Goal: Find contact information: Find contact information

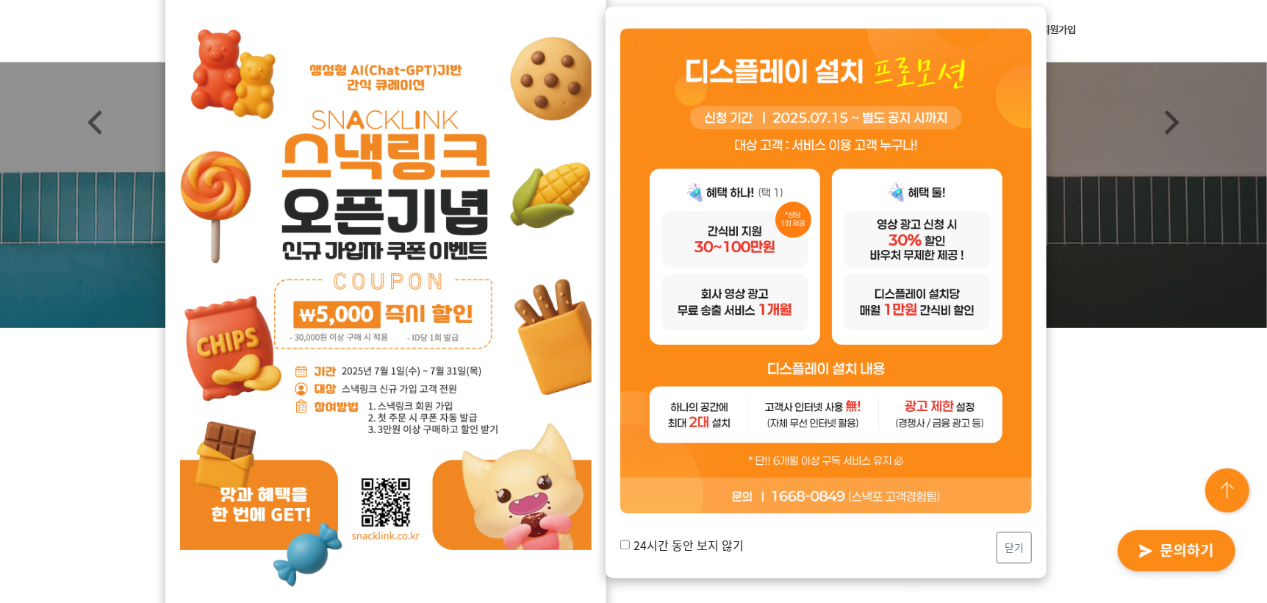
scroll to position [147, 0]
click at [1004, 547] on button "닫기" at bounding box center [1013, 547] width 35 height 32
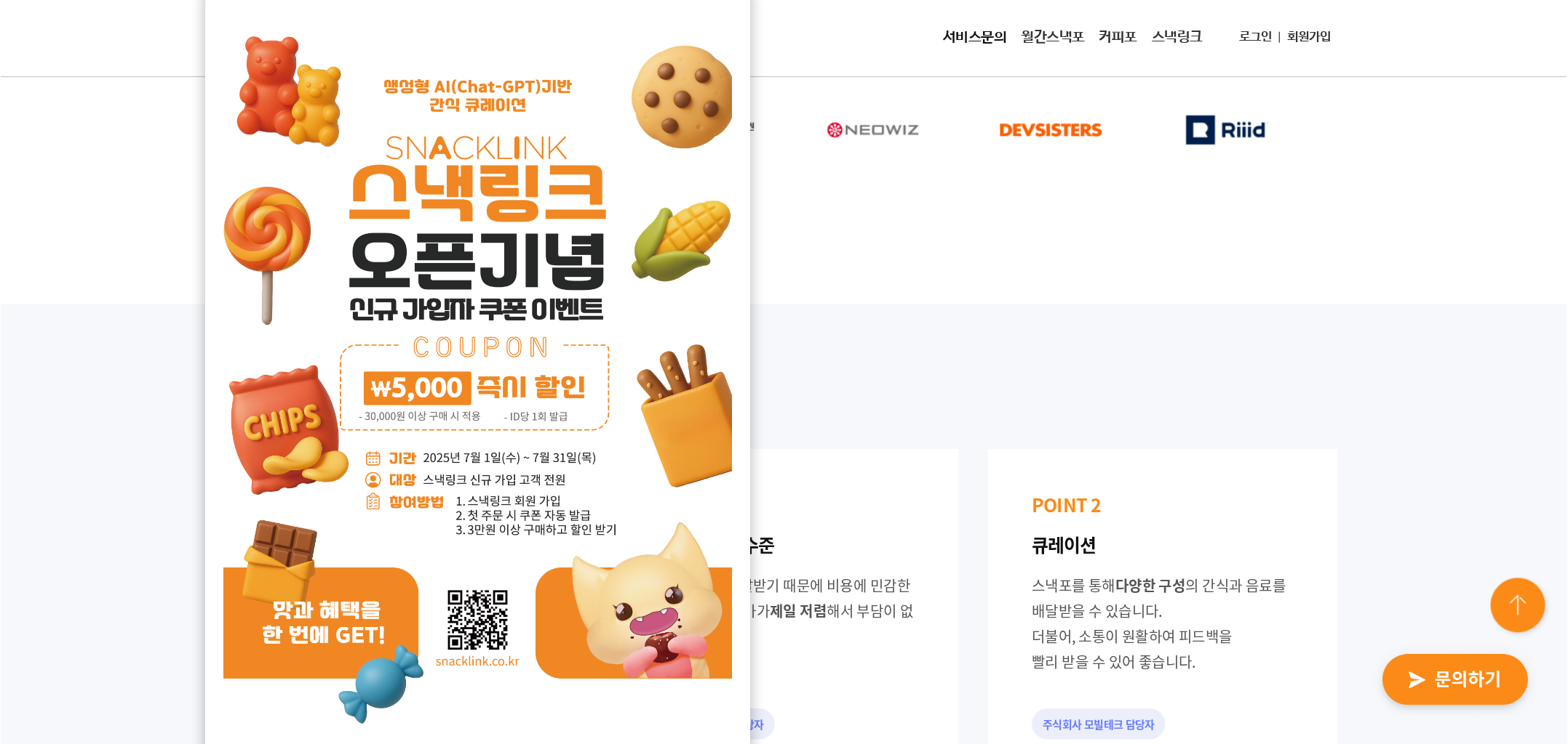
scroll to position [873, 0]
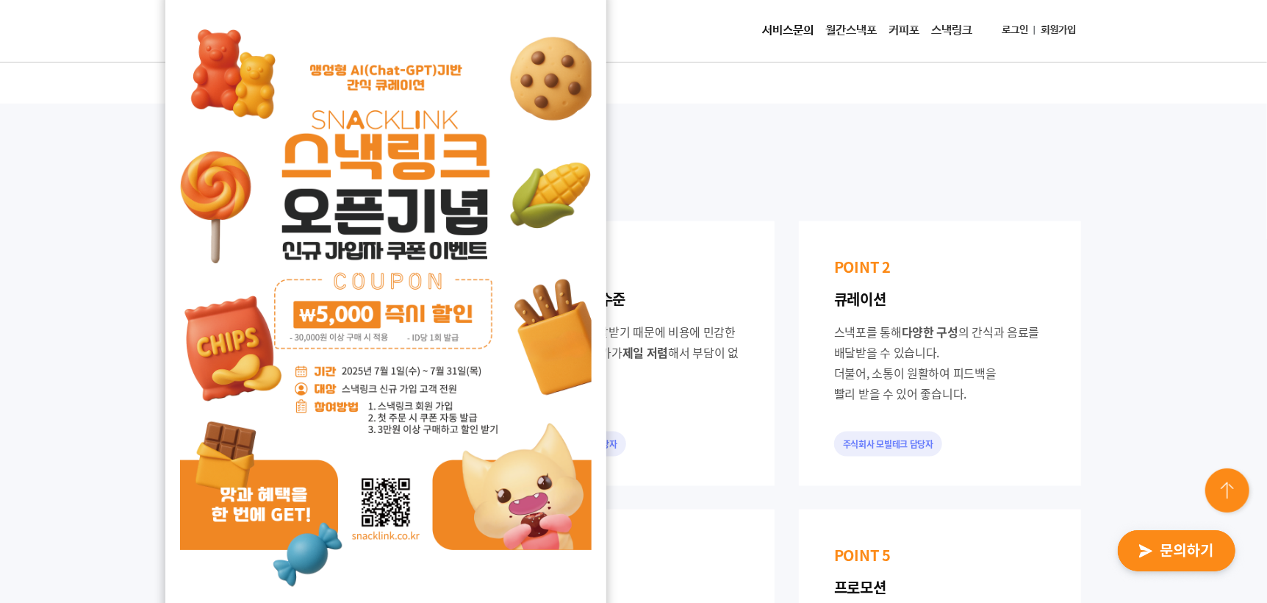
click at [507, 50] on img at bounding box center [385, 300] width 411 height 582
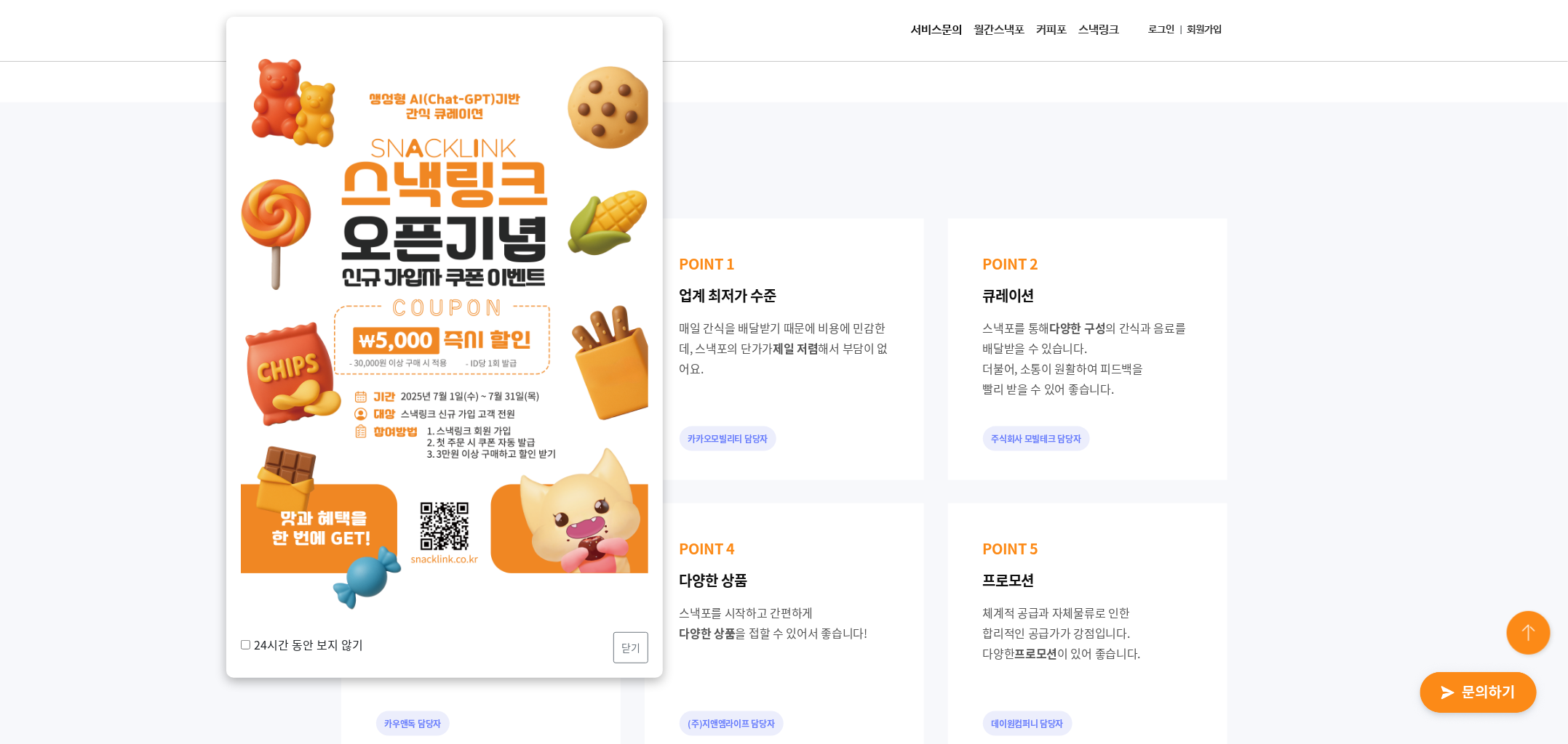
click at [284, 596] on label "24시간 동안 보지 않기" at bounding box center [301, 645] width 122 height 18
click at [250, 596] on input "24시간 동안 보지 않기" at bounding box center [245, 645] width 10 height 10
checkbox input "true"
click at [599, 596] on div "24시간 동안 보지 않기 닫기" at bounding box center [443, 648] width 407 height 32
click at [630, 596] on button "닫기" at bounding box center [630, 648] width 35 height 32
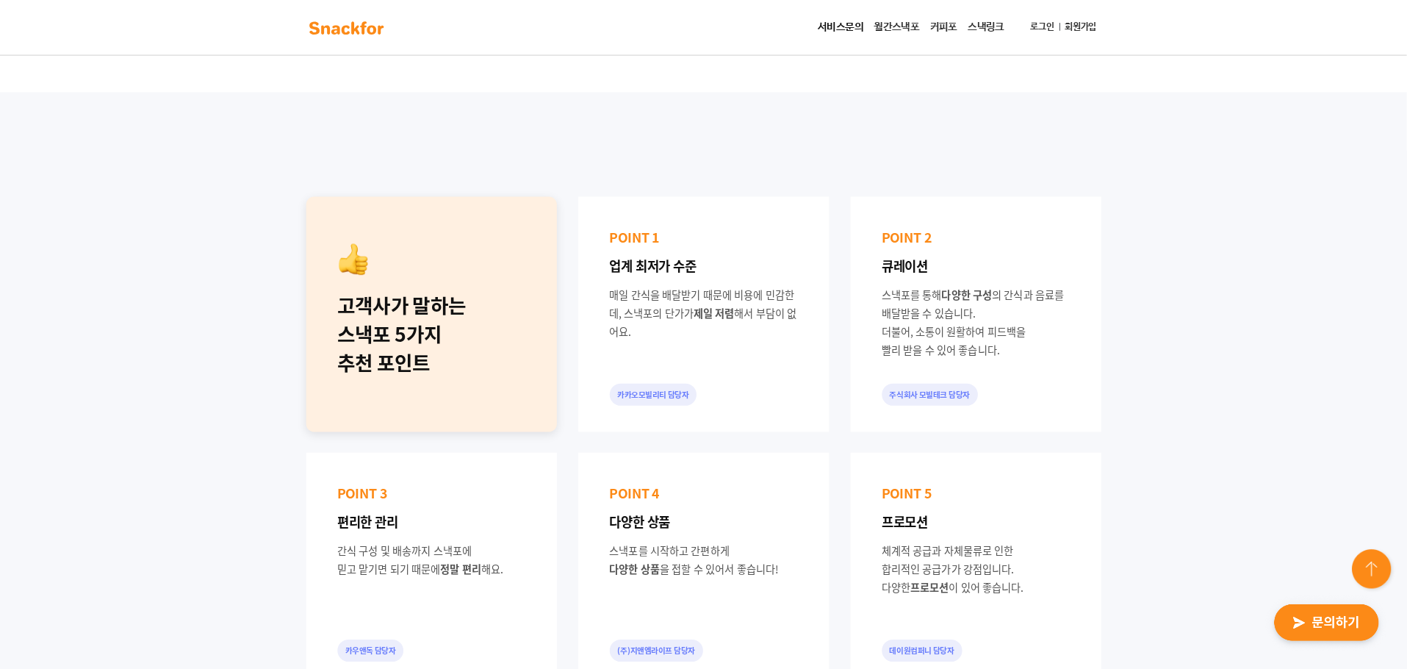
scroll to position [881, 0]
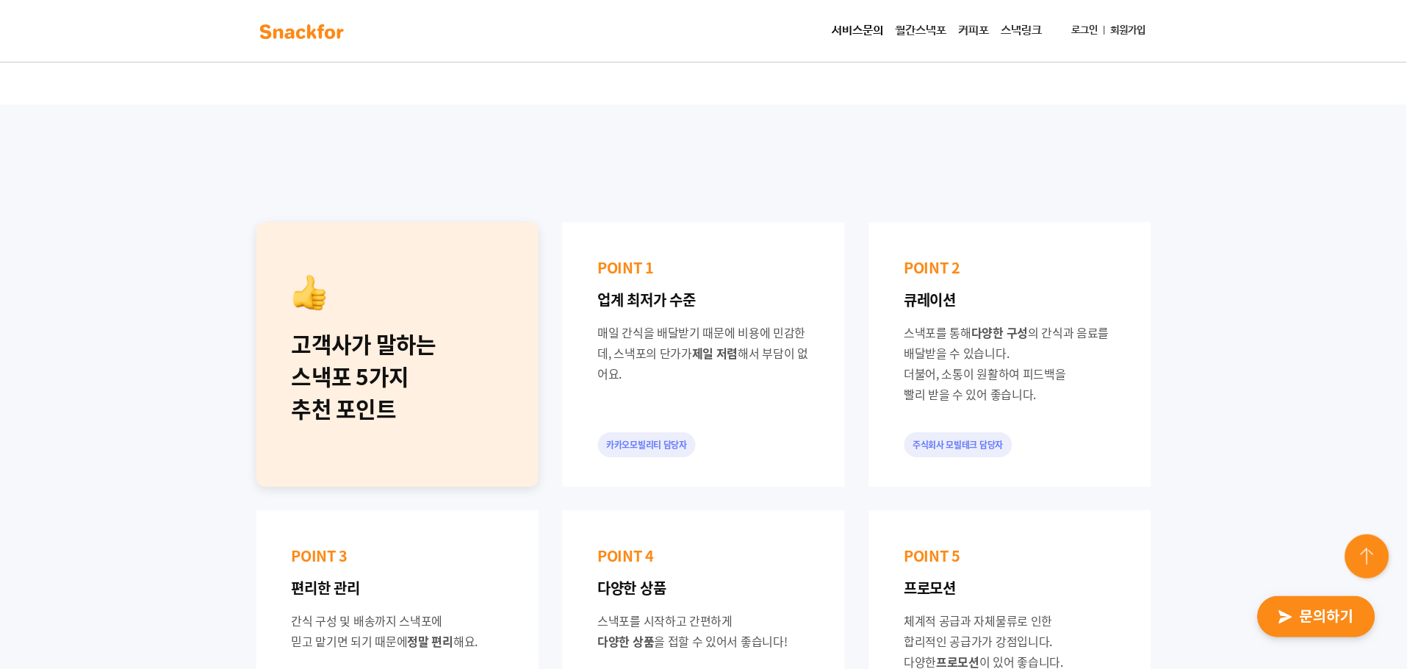
click at [1266, 602] on img "button" at bounding box center [1317, 617] width 144 height 68
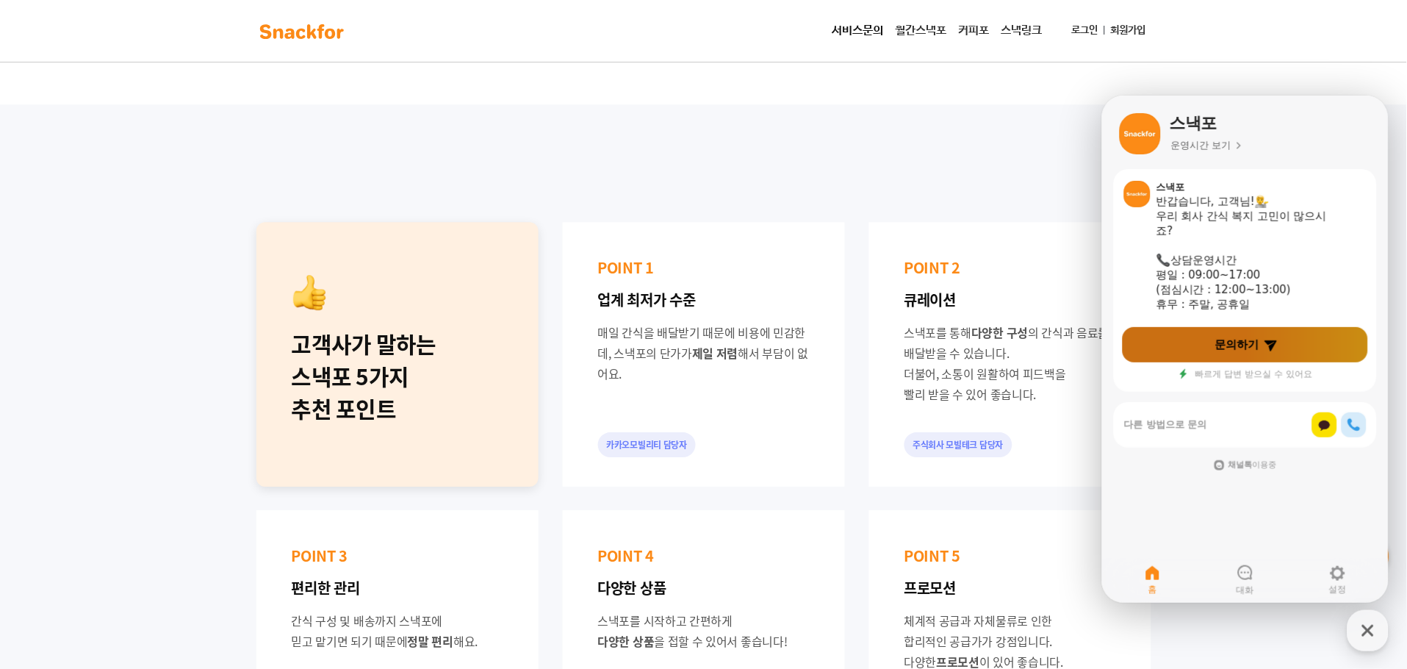
click at [1228, 351] on span "문의하기" at bounding box center [1237, 344] width 44 height 15
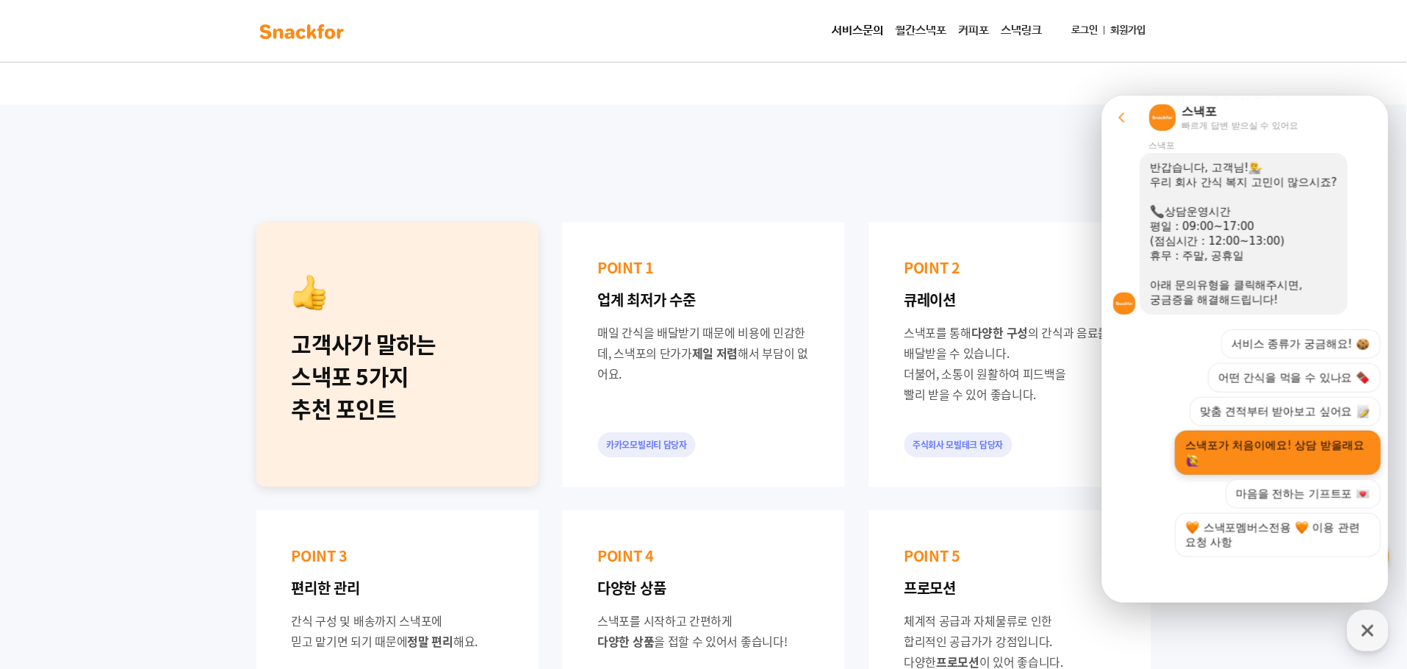
scroll to position [270, 0]
click at [1266, 602] on div "button" at bounding box center [1368, 630] width 41 height 41
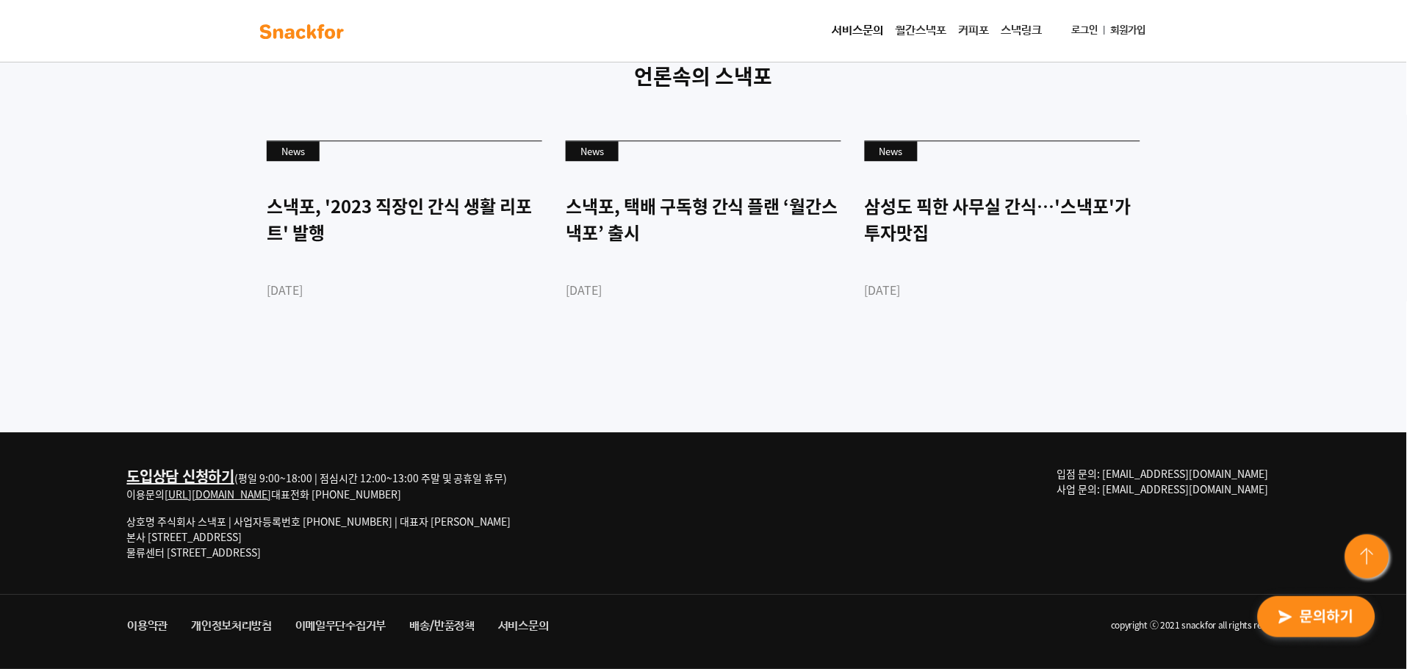
scroll to position [4538, 0]
drag, startPoint x: 1274, startPoint y: 466, endPoint x: 1180, endPoint y: 464, distance: 94.1
click at [1180, 466] on p "입점 문의: [EMAIL_ADDRESS][DOMAIN_NAME] 사업 문의: [EMAIL_ADDRESS][DOMAIN_NAME]" at bounding box center [1168, 481] width 223 height 31
copy span "[EMAIL_ADDRESS][DOMAIN_NAME]"
click at [552, 602] on link "서비스문의" at bounding box center [523, 626] width 74 height 26
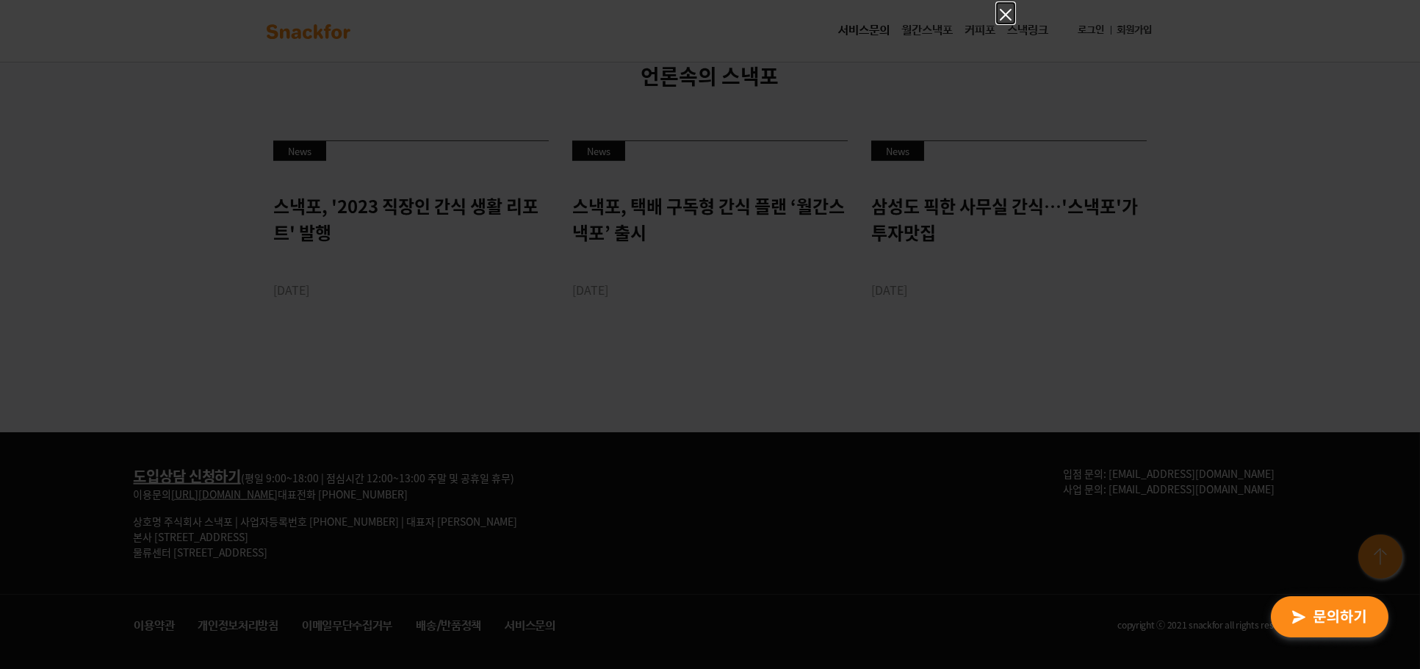
click at [1004, 17] on icon "Close" at bounding box center [1006, 15] width 12 height 12
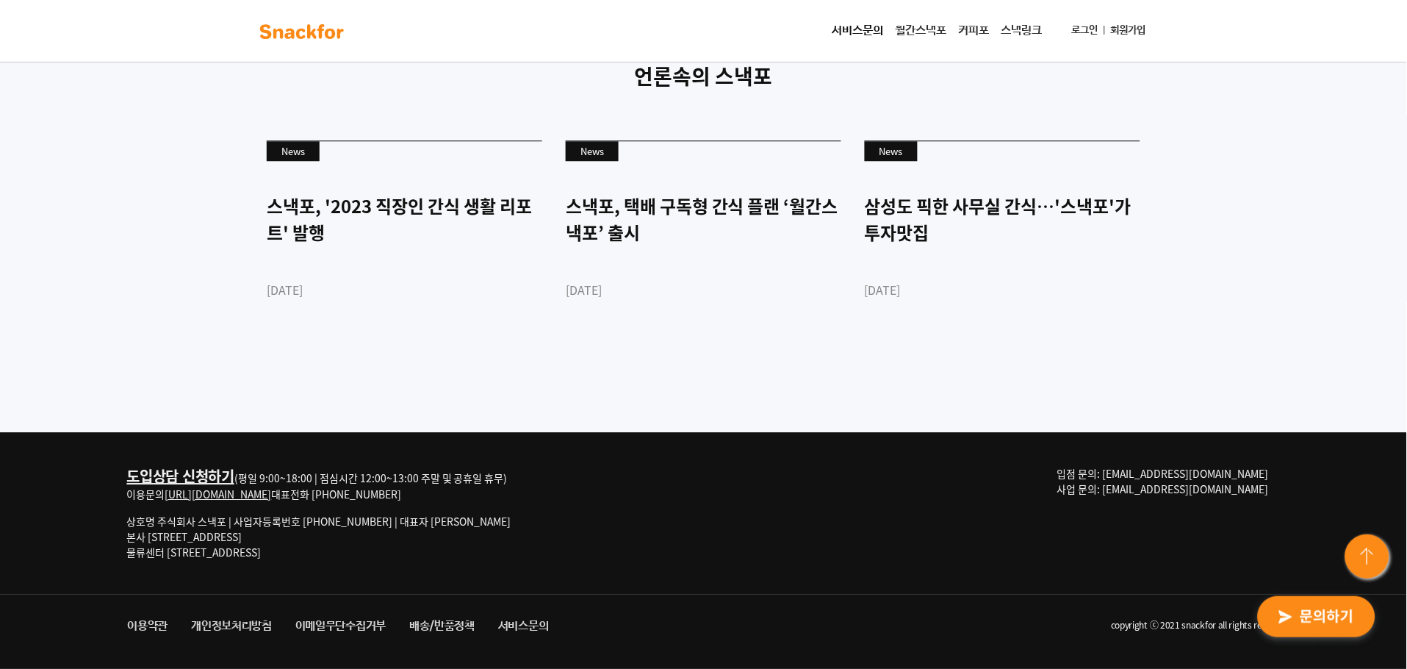
click at [1266, 457] on div "도입상담 신청하기 (평일 9:00~18:00 | 점심시간 12:00~13:00 주말 및 공휴일 휴무) 이용문의 [URL][DOMAIN_NAME…" at bounding box center [704, 513] width 1176 height 162
drag, startPoint x: 1241, startPoint y: 467, endPoint x: 1193, endPoint y: 465, distance: 47.8
click at [1193, 465] on div "도입상담 신청하기 (평일 9:00~18:00 | 점심시간 12:00~13:00 주말 및 공휴일 휴무) 이용문의 [URL][DOMAIN_NAME…" at bounding box center [704, 513] width 1176 height 162
click at [1193, 466] on span "입점 문의: [EMAIL_ADDRESS][DOMAIN_NAME] 사업 문의: [EMAIL_ADDRESS][DOMAIN_NAME]" at bounding box center [1163, 481] width 212 height 30
drag, startPoint x: 1279, startPoint y: 471, endPoint x: 1182, endPoint y: 472, distance: 97.0
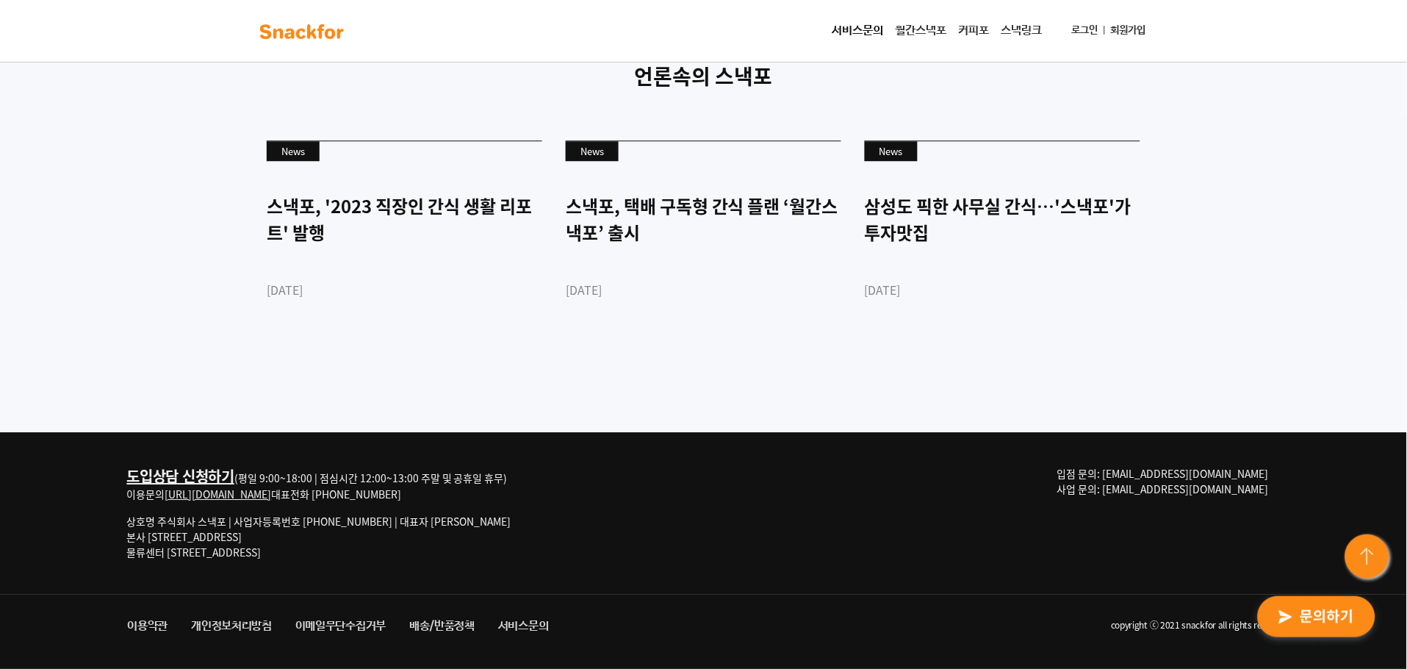
click at [1182, 472] on p "입점 문의: [EMAIL_ADDRESS][DOMAIN_NAME] 사업 문의: [EMAIL_ADDRESS][DOMAIN_NAME]" at bounding box center [1168, 481] width 223 height 31
copy span "[EMAIL_ADDRESS][DOMAIN_NAME]"
click at [1266, 477] on p "입점 문의: [EMAIL_ADDRESS][DOMAIN_NAME] 사업 문의: [EMAIL_ADDRESS][DOMAIN_NAME]" at bounding box center [1168, 481] width 223 height 31
drag, startPoint x: 1285, startPoint y: 465, endPoint x: 1186, endPoint y: 469, distance: 99.3
click at [1186, 469] on div "도입상담 신청하기 (평일 9:00~18:00 | 점심시간 12:00~13:00 주말 및 공휴일 휴무) 이용문의 [URL][DOMAIN_NAME…" at bounding box center [703, 550] width 1407 height 237
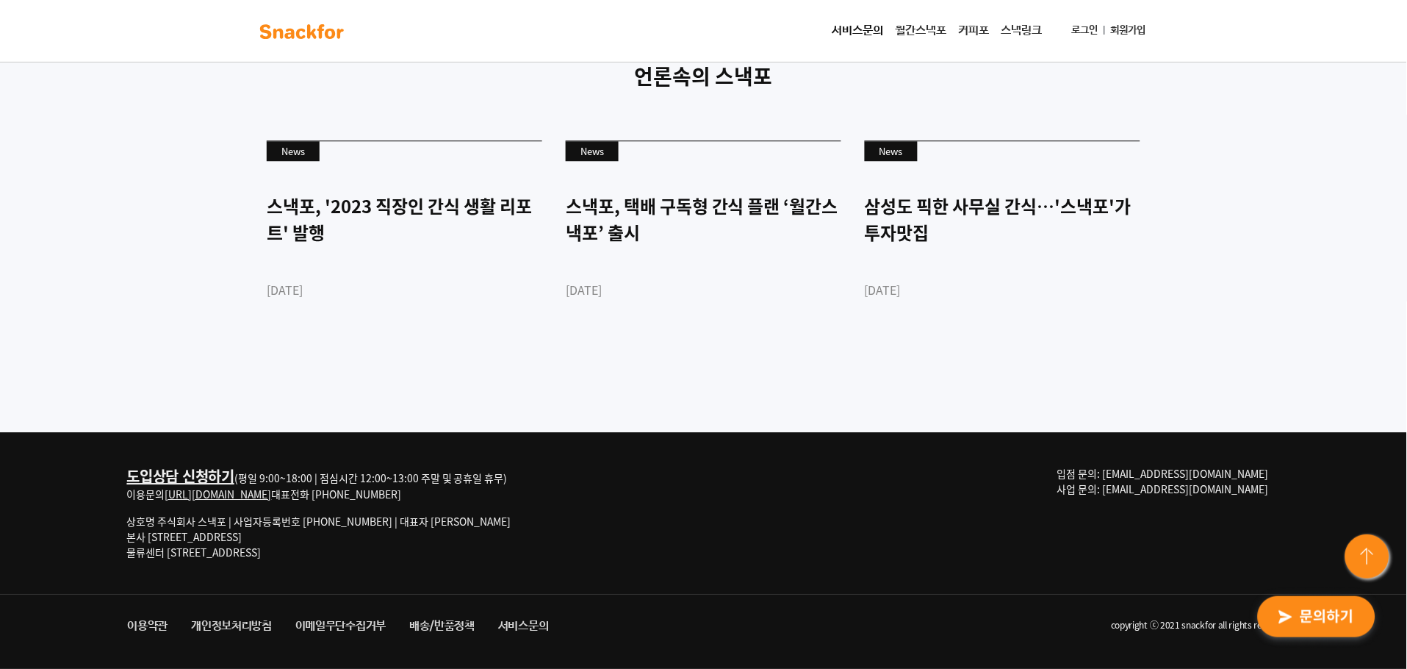
click at [1186, 469] on span "입점 문의: [EMAIL_ADDRESS][DOMAIN_NAME] 사업 문의: [EMAIL_ADDRESS][DOMAIN_NAME]" at bounding box center [1163, 481] width 212 height 30
click at [1185, 471] on span "입점 문의: [EMAIL_ADDRESS][DOMAIN_NAME] 사업 문의: [EMAIL_ADDRESS][DOMAIN_NAME]" at bounding box center [1163, 481] width 212 height 30
drag, startPoint x: 1182, startPoint y: 471, endPoint x: 1303, endPoint y: 470, distance: 120.5
click at [1266, 470] on div "도입상담 신청하기 (평일 9:00~18:00 | 점심시간 12:00~13:00 주말 및 공휴일 휴무) 이용문의 [URL][DOMAIN_NAME…" at bounding box center [703, 550] width 1407 height 237
click at [1266, 471] on p "입점 문의: [EMAIL_ADDRESS][DOMAIN_NAME] 사업 문의: [EMAIL_ADDRESS][DOMAIN_NAME]" at bounding box center [1168, 481] width 223 height 31
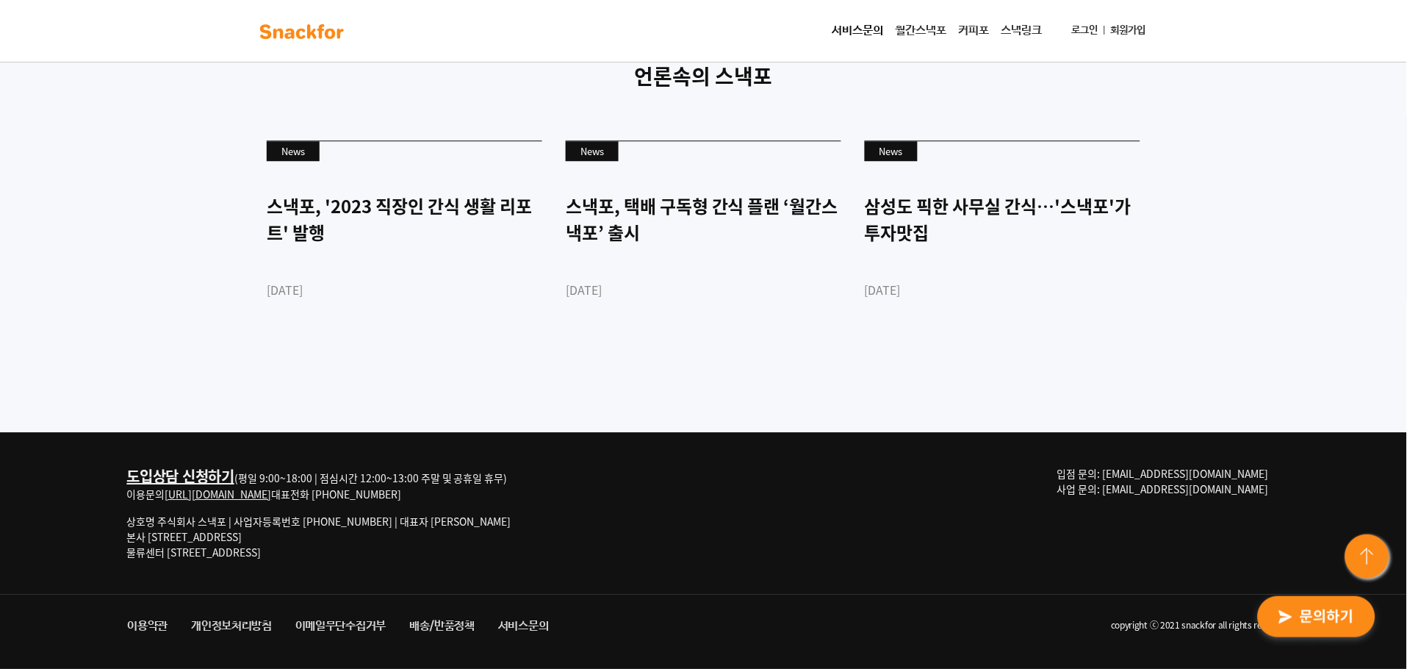
drag, startPoint x: 1268, startPoint y: 471, endPoint x: 1183, endPoint y: 470, distance: 85.2
click at [1183, 470] on span "입점 문의: [EMAIL_ADDRESS][DOMAIN_NAME] 사업 문의: [EMAIL_ADDRESS][DOMAIN_NAME]" at bounding box center [1163, 481] width 212 height 30
copy span "[EMAIL_ADDRESS][DOMAIN_NAME]"
drag, startPoint x: 1268, startPoint y: 489, endPoint x: 1181, endPoint y: 489, distance: 87.4
click at [1181, 489] on p "입점 문의: [EMAIL_ADDRESS][DOMAIN_NAME] 사업 문의: [EMAIL_ADDRESS][DOMAIN_NAME]" at bounding box center [1168, 481] width 223 height 31
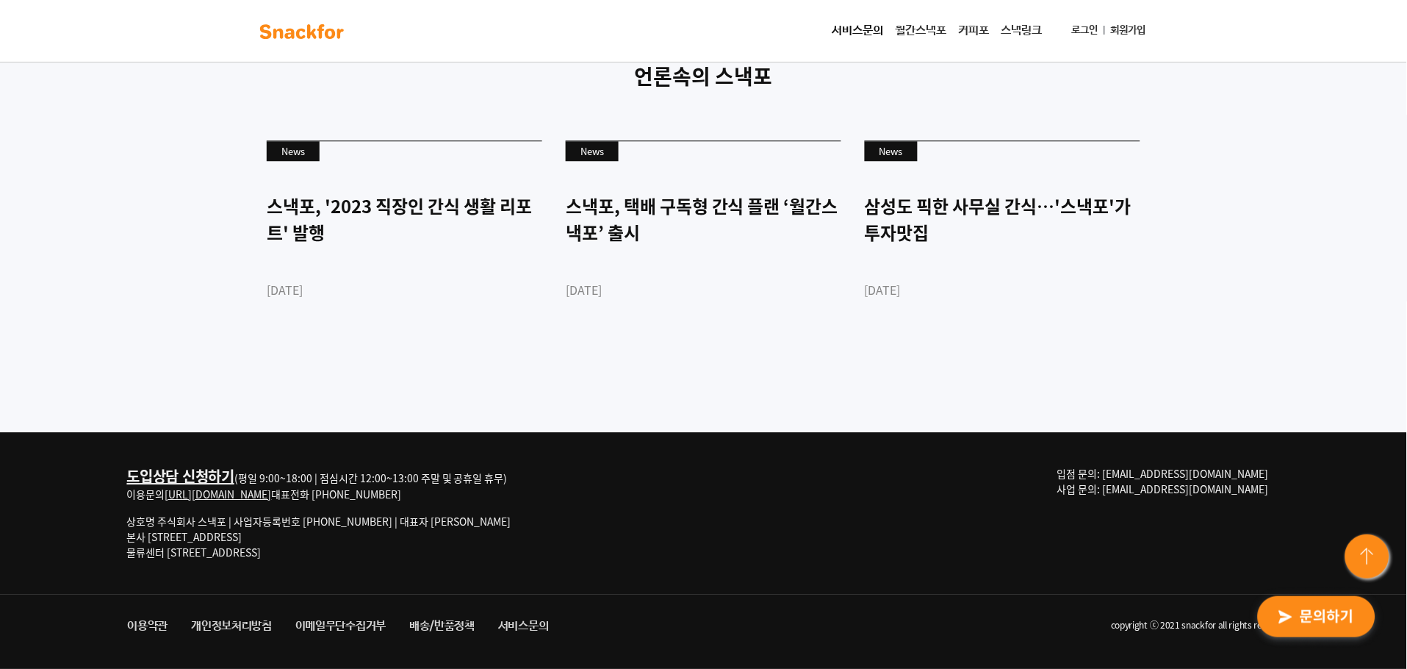
copy span "[EMAIL_ADDRESS][DOMAIN_NAME]"
